Goal: Transaction & Acquisition: Book appointment/travel/reservation

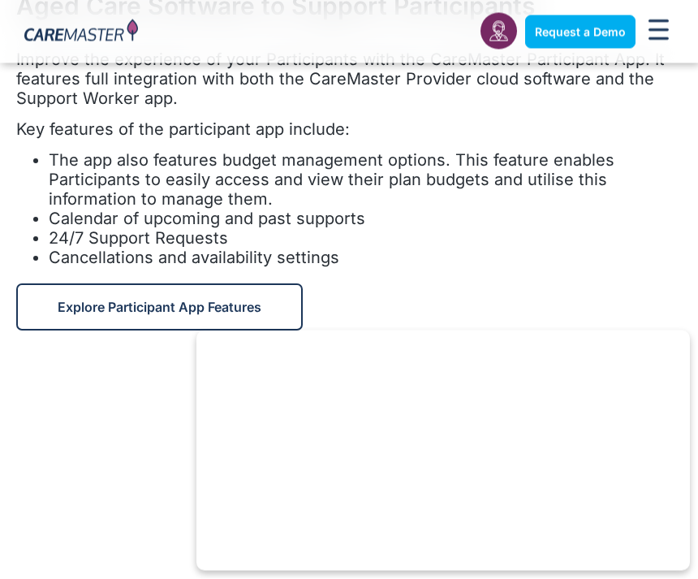
scroll to position [4065, 0]
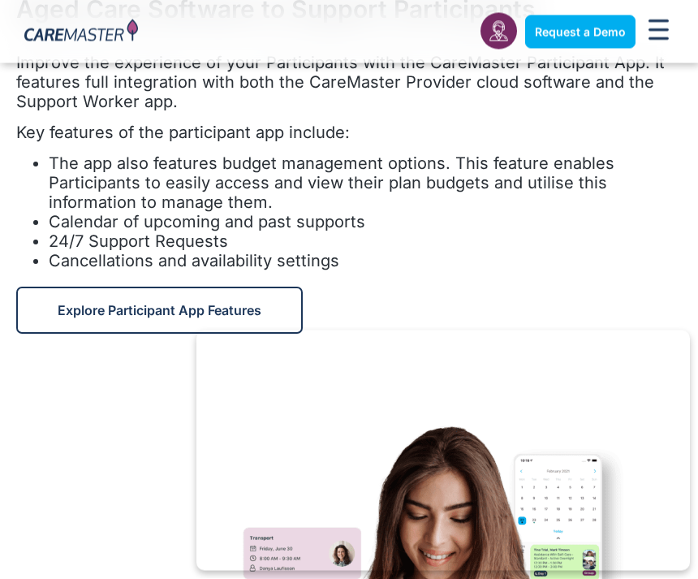
click at [217, 303] on span "Explore Participant App Features" at bounding box center [160, 311] width 204 height 16
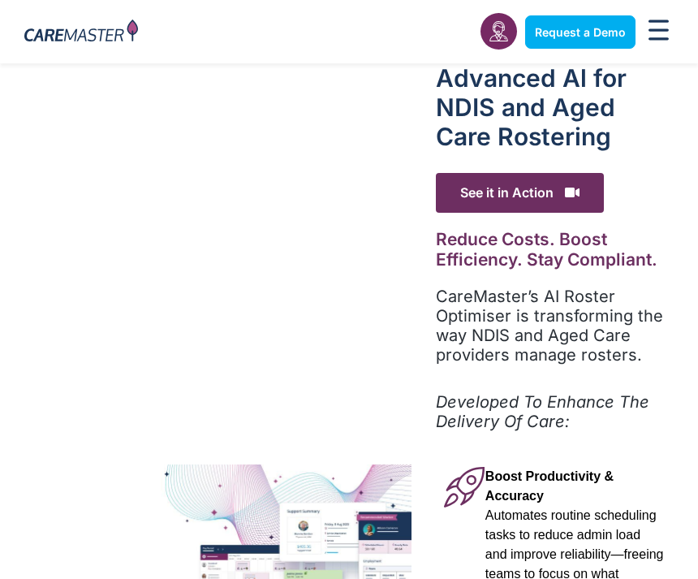
click at [530, 193] on span "See it in Action" at bounding box center [520, 193] width 168 height 40
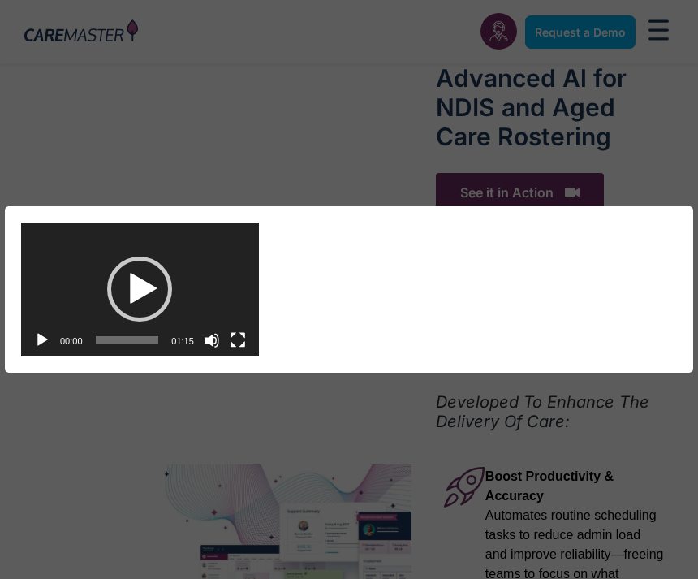
click at [154, 301] on div "Play" at bounding box center [139, 288] width 65 height 65
click at [566, 28] on div "Video Player https://caremaster.com.au/wp-content/uploads/2025/05/RO_screenshot…" at bounding box center [349, 289] width 698 height 579
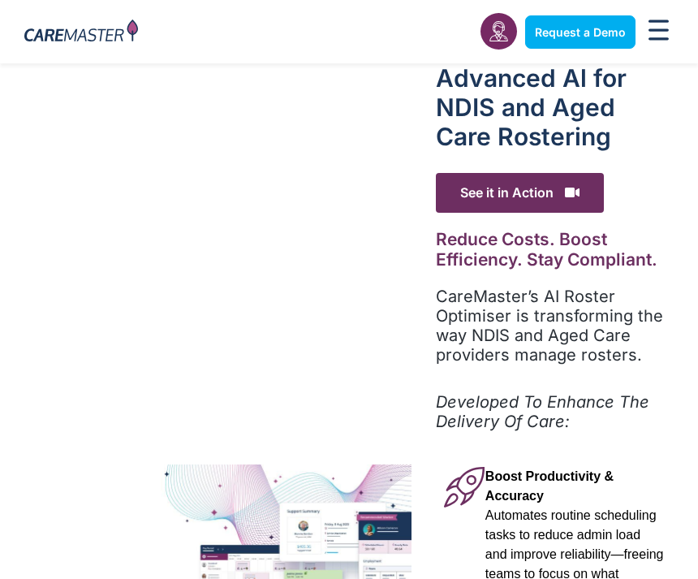
click at [510, 196] on span "See it in Action" at bounding box center [520, 193] width 168 height 40
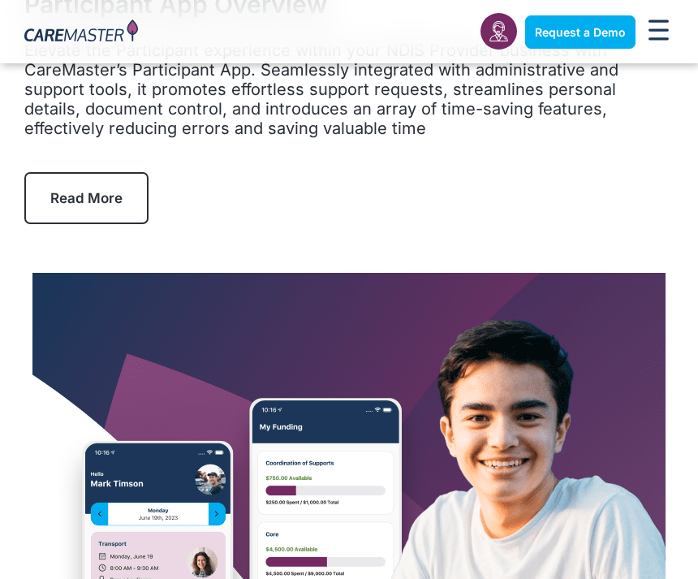
click at [101, 198] on span "Read More" at bounding box center [86, 198] width 72 height 16
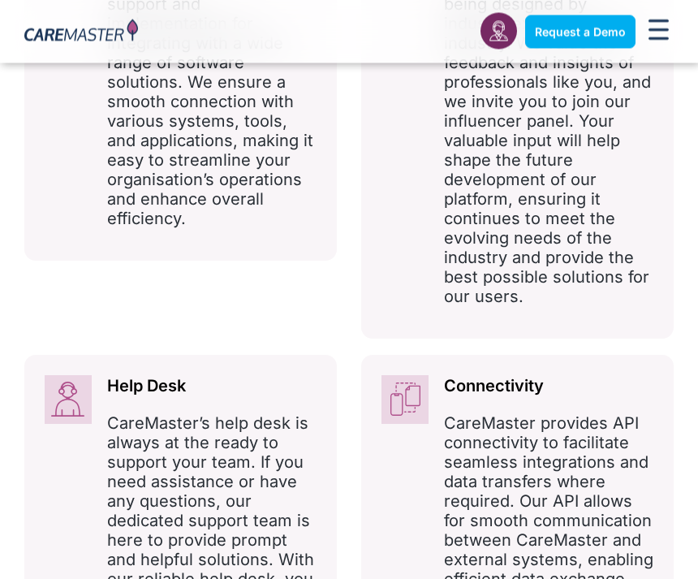
scroll to position [1311, 0]
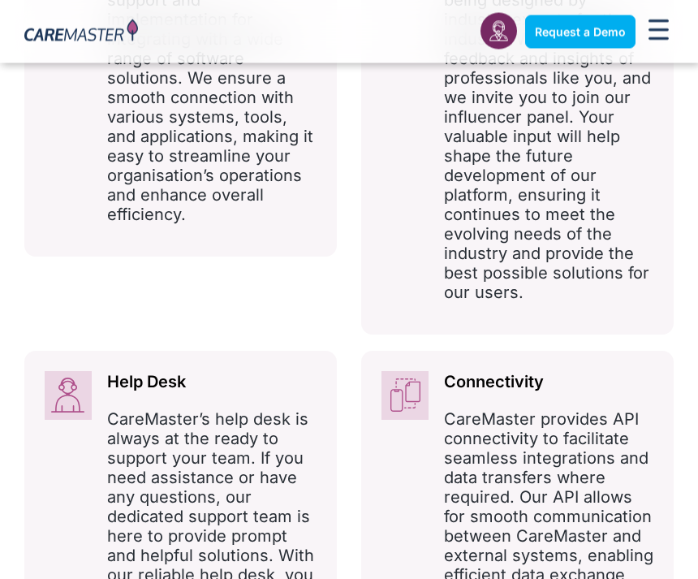
click at [549, 420] on p "CareMaster provides API connectivity to facilitate seamless integrations and da…" at bounding box center [548, 566] width 209 height 312
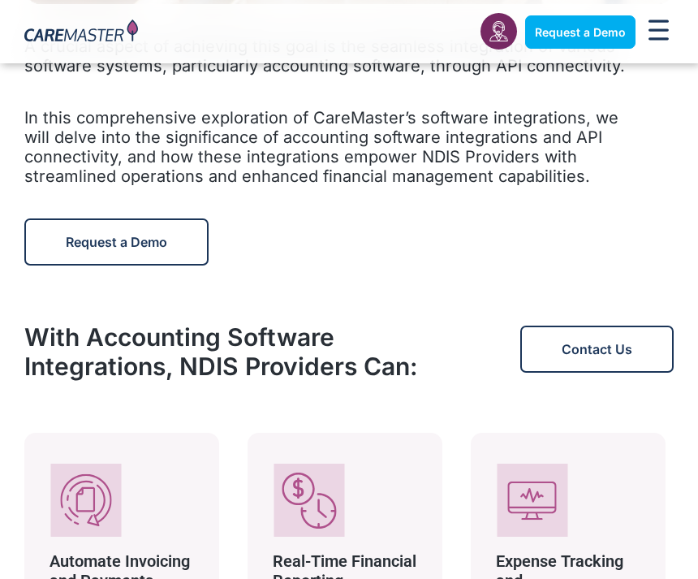
scroll to position [1574, 0]
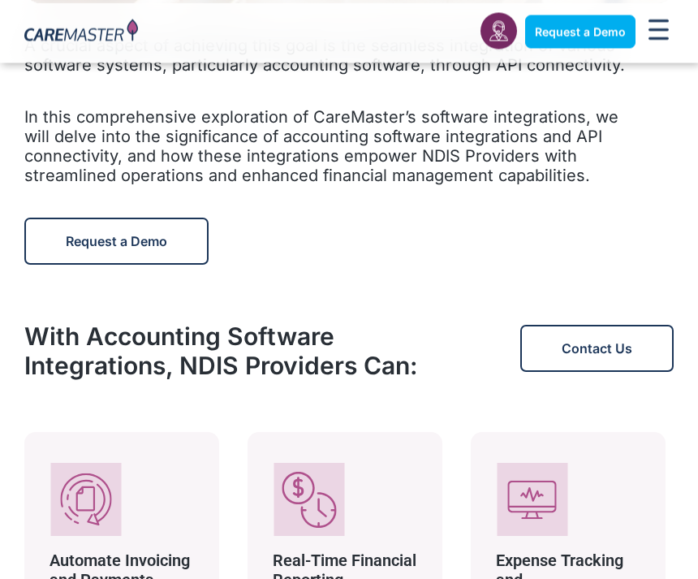
click at [159, 252] on link "Request a Demo" at bounding box center [116, 241] width 184 height 47
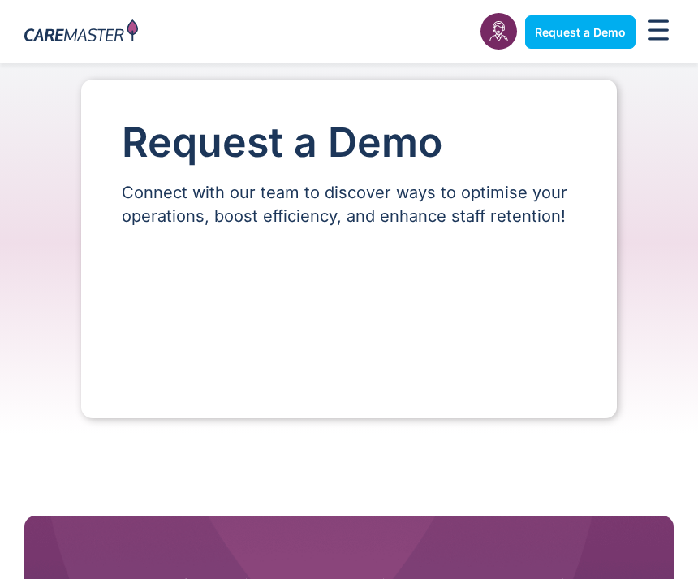
select select "**"
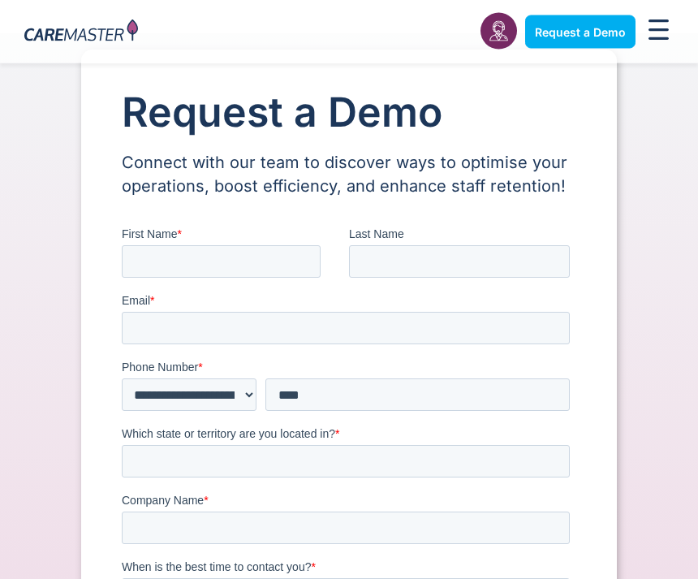
scroll to position [25, 0]
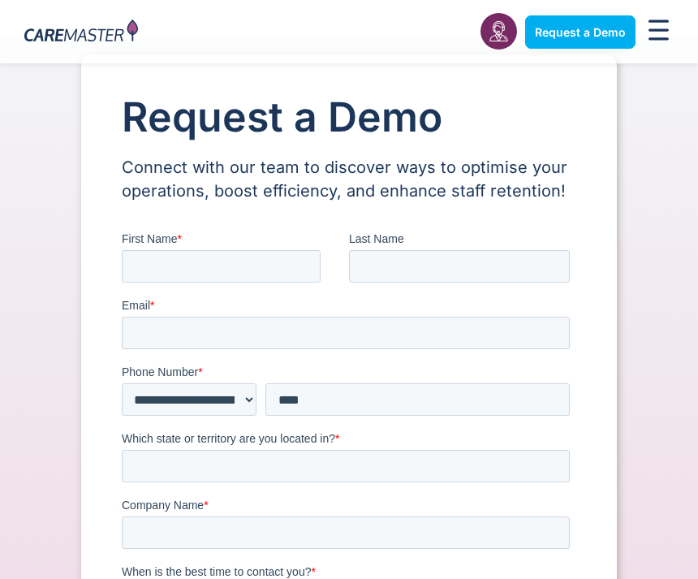
click at [554, 29] on span "Request a Demo" at bounding box center [580, 32] width 91 height 14
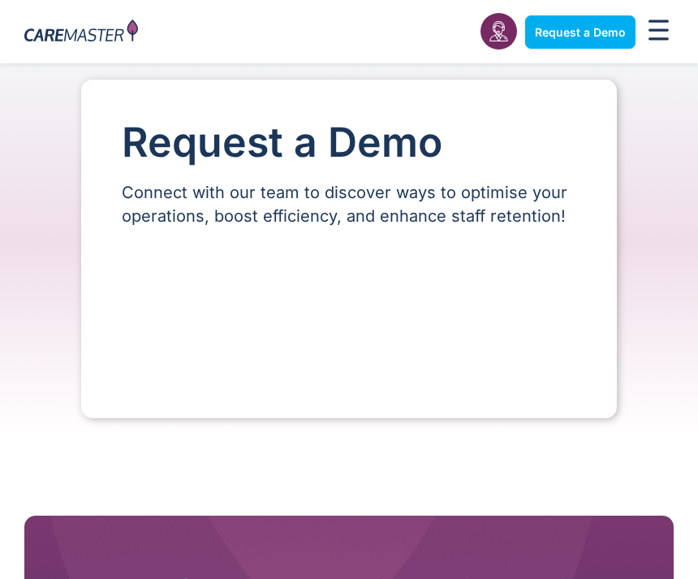
select select "**"
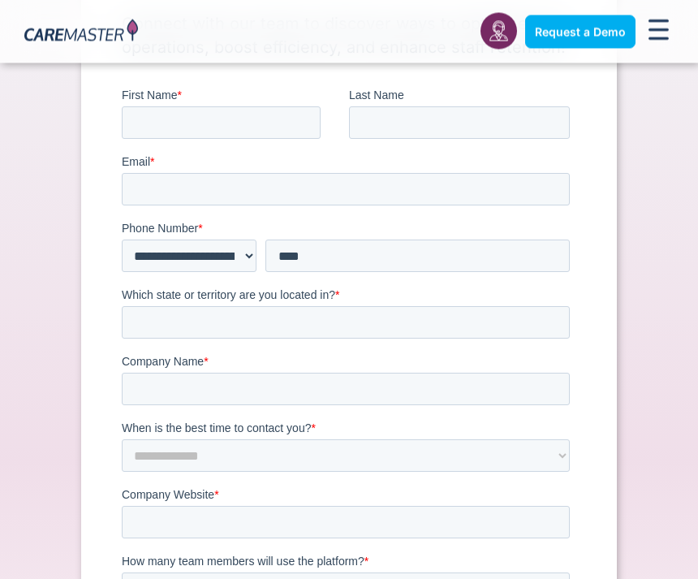
scroll to position [170, 0]
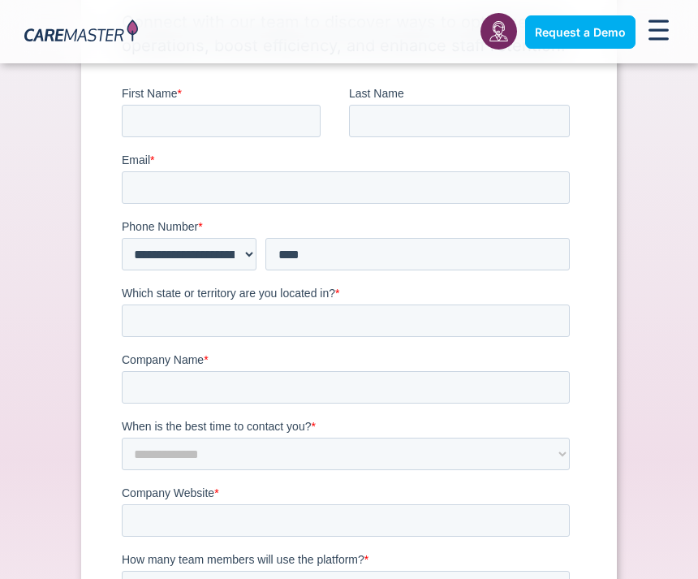
click at [547, 38] on link "Request a Demo" at bounding box center [580, 31] width 110 height 33
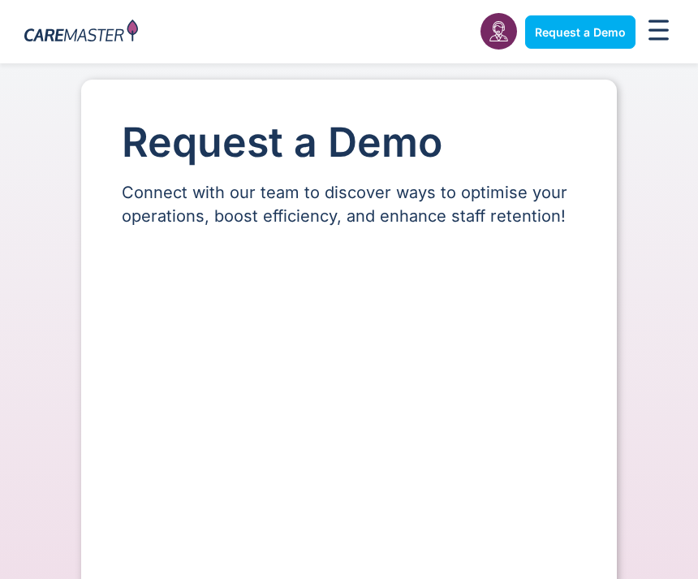
select select "**"
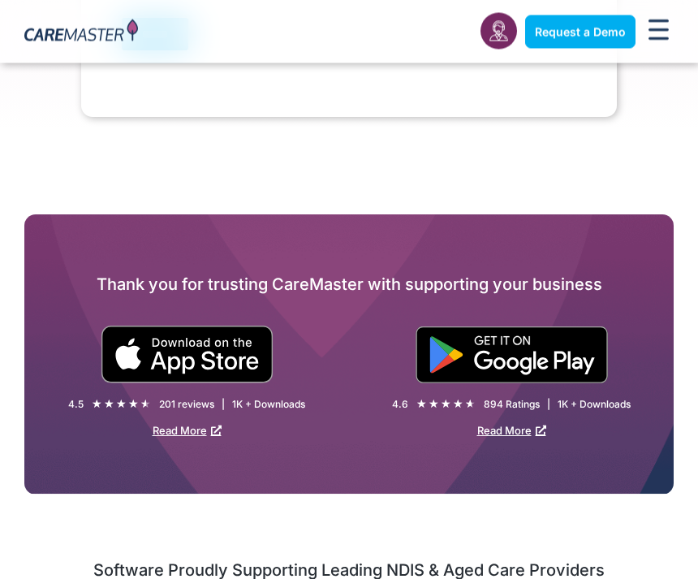
scroll to position [1100, 0]
click at [221, 366] on img at bounding box center [187, 354] width 173 height 58
